Goal: Information Seeking & Learning: Check status

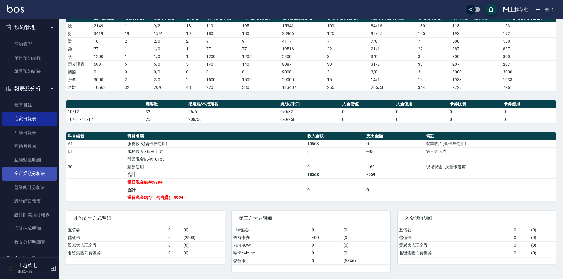
scroll to position [118, 0]
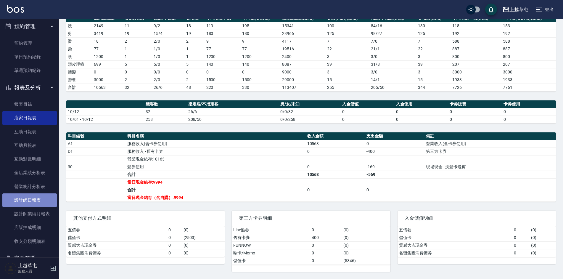
click at [31, 200] on link "設計師日報表" at bounding box center [29, 200] width 54 height 14
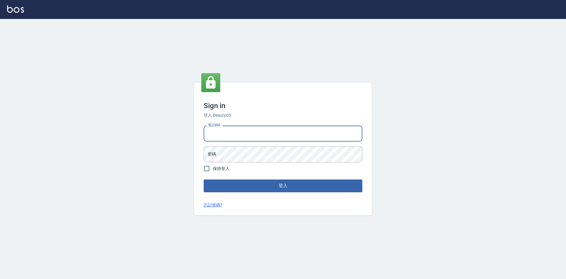
drag, startPoint x: 245, startPoint y: 134, endPoint x: 246, endPoint y: 131, distance: 4.0
click at [245, 133] on input "電話號碼" at bounding box center [283, 133] width 159 height 16
type input "2380118"
click at [204, 179] on button "登入" at bounding box center [283, 185] width 159 height 12
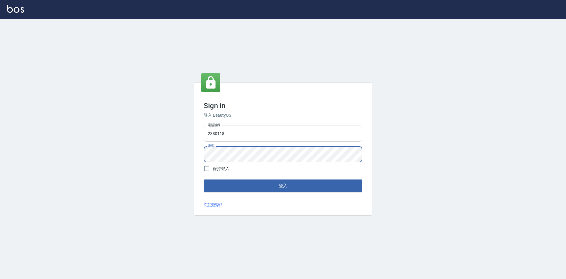
click at [204, 179] on button "登入" at bounding box center [283, 185] width 159 height 12
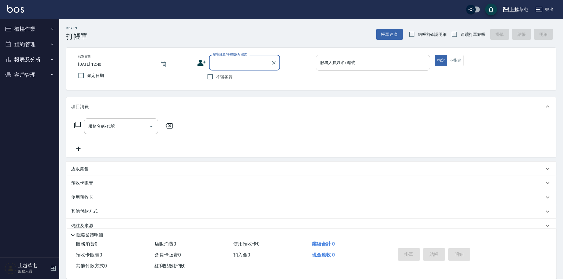
click at [30, 54] on button "報表及分析" at bounding box center [29, 59] width 54 height 15
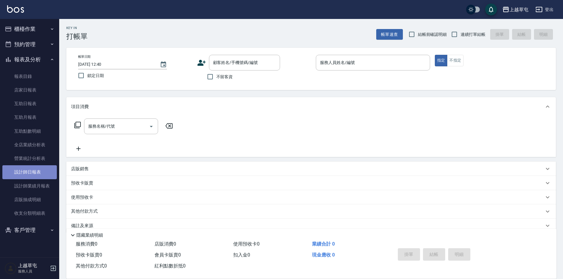
click at [34, 170] on link "設計師日報表" at bounding box center [29, 172] width 54 height 14
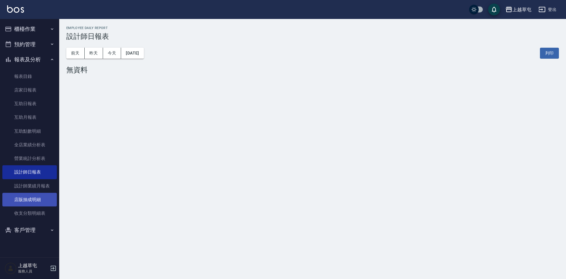
click at [30, 198] on link "店販抽成明細" at bounding box center [29, 200] width 54 height 14
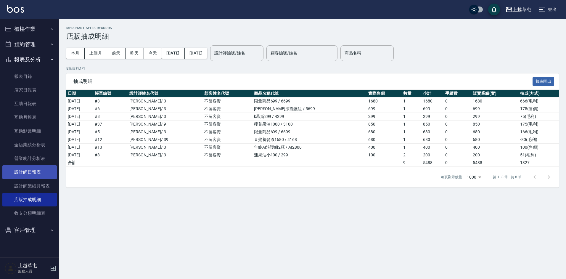
drag, startPoint x: 30, startPoint y: 173, endPoint x: 36, endPoint y: 173, distance: 5.1
click at [30, 173] on link "設計師日報表" at bounding box center [29, 172] width 54 height 14
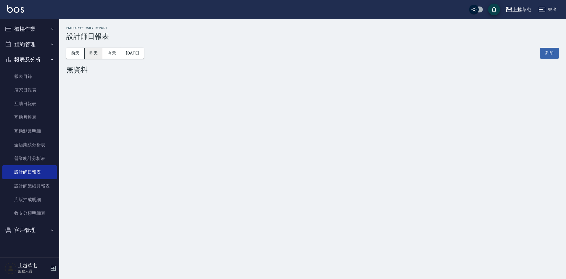
click at [99, 54] on button "昨天" at bounding box center [94, 53] width 18 height 11
